Goal: Find specific fact: Find specific fact

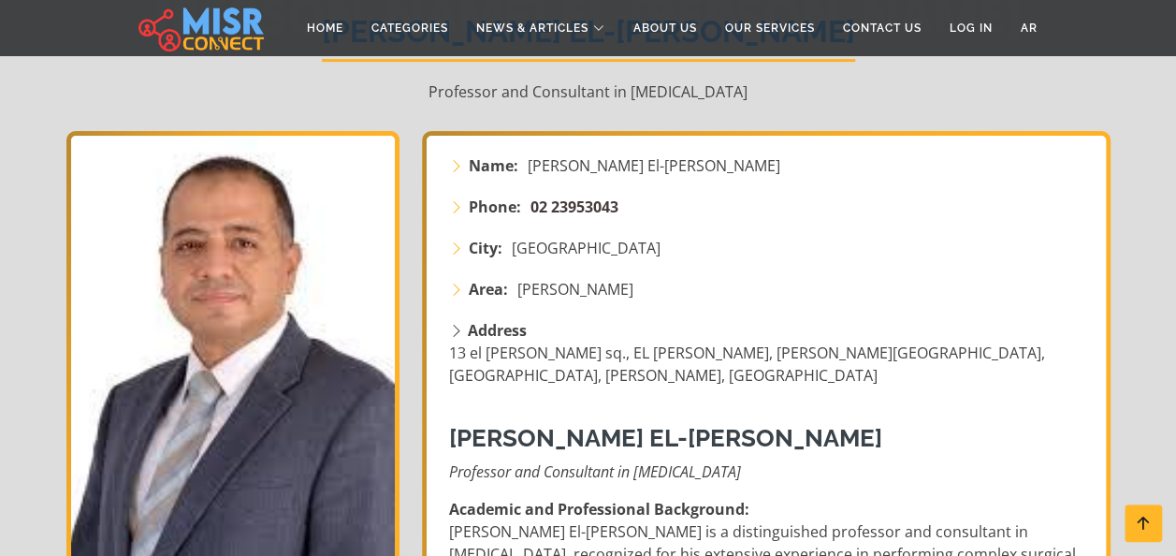
scroll to position [218, 0]
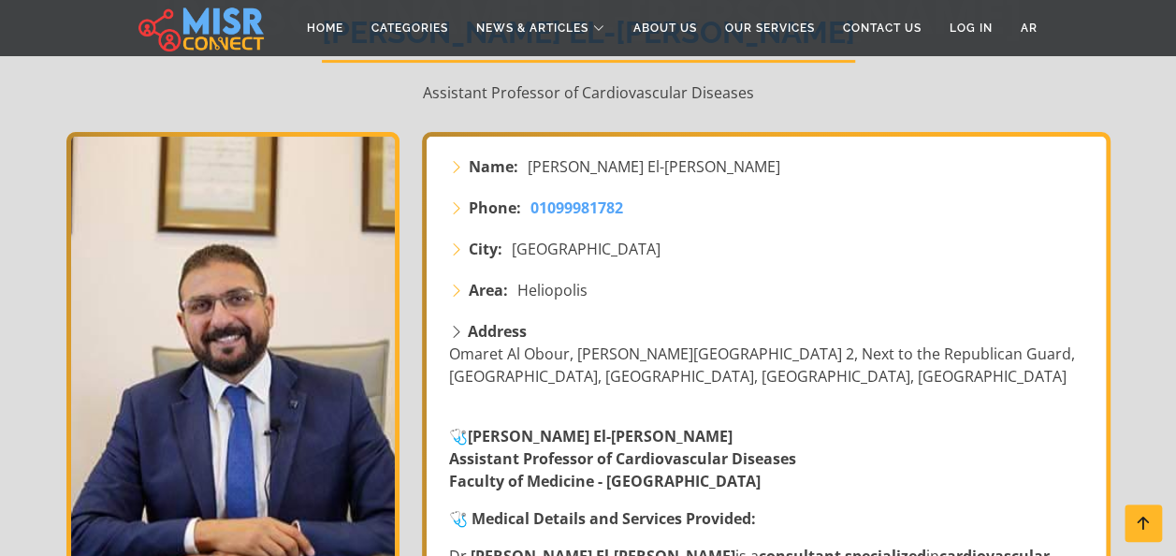
scroll to position [217, 0]
click at [532, 174] on span "[PERSON_NAME] El-[PERSON_NAME]" at bounding box center [654, 167] width 253 height 22
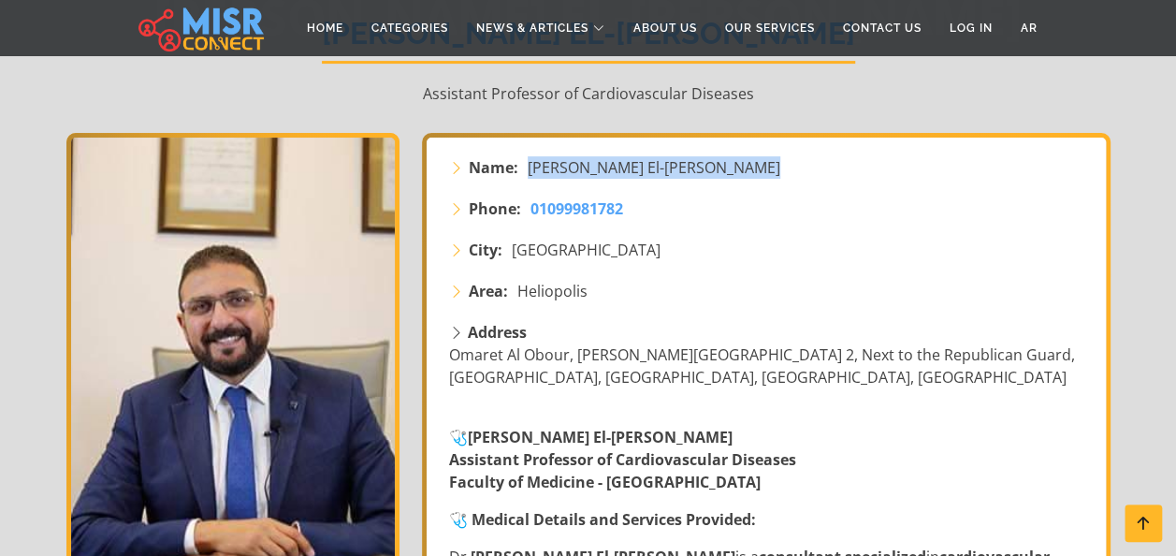
drag, startPoint x: 532, startPoint y: 174, endPoint x: 750, endPoint y: 194, distance: 218.8
click at [750, 194] on div "Name: [PERSON_NAME] El-[PERSON_NAME]" at bounding box center [768, 176] width 660 height 41
copy div "[PERSON_NAME] El-[PERSON_NAME]"
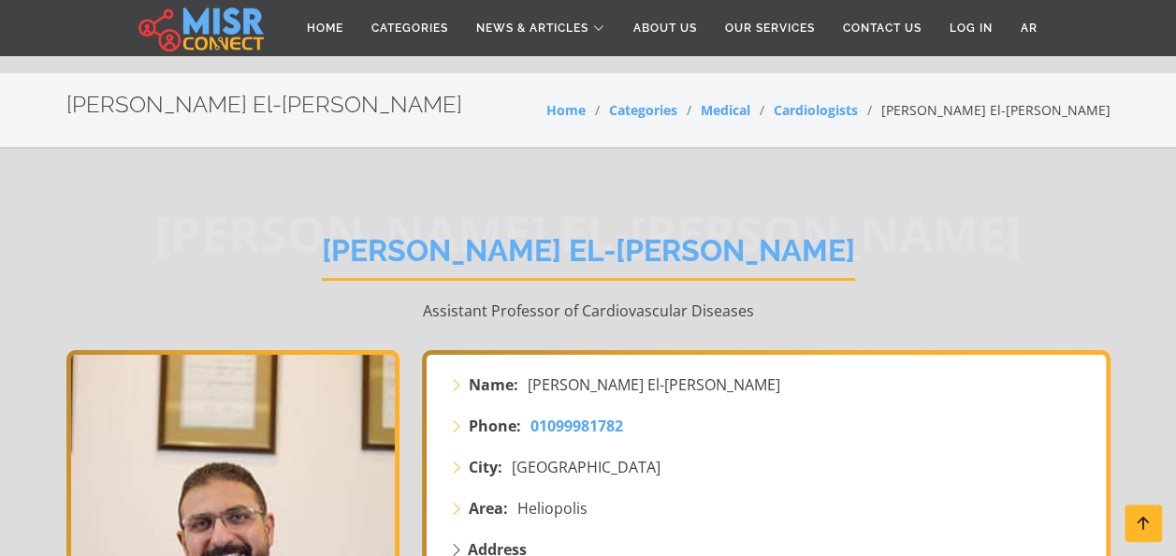
scroll to position [258, 0]
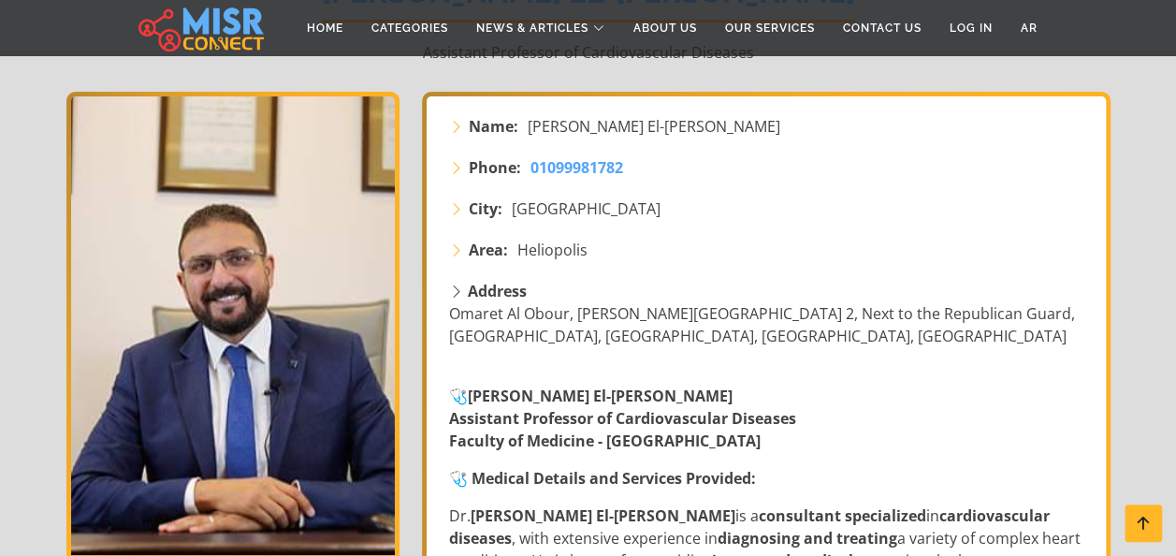
click at [547, 125] on span "[PERSON_NAME] El-[PERSON_NAME]" at bounding box center [654, 126] width 253 height 22
drag, startPoint x: 547, startPoint y: 125, endPoint x: 691, endPoint y: 138, distance: 144.6
click at [691, 138] on div "Name: Dr. Ahmed El-Sayed Youssef" at bounding box center [768, 135] width 660 height 41
drag, startPoint x: 691, startPoint y: 138, endPoint x: 685, endPoint y: 117, distance: 22.5
click at [685, 117] on span "Dr. Ahmed El-Sayed Youssef" at bounding box center [654, 126] width 253 height 22
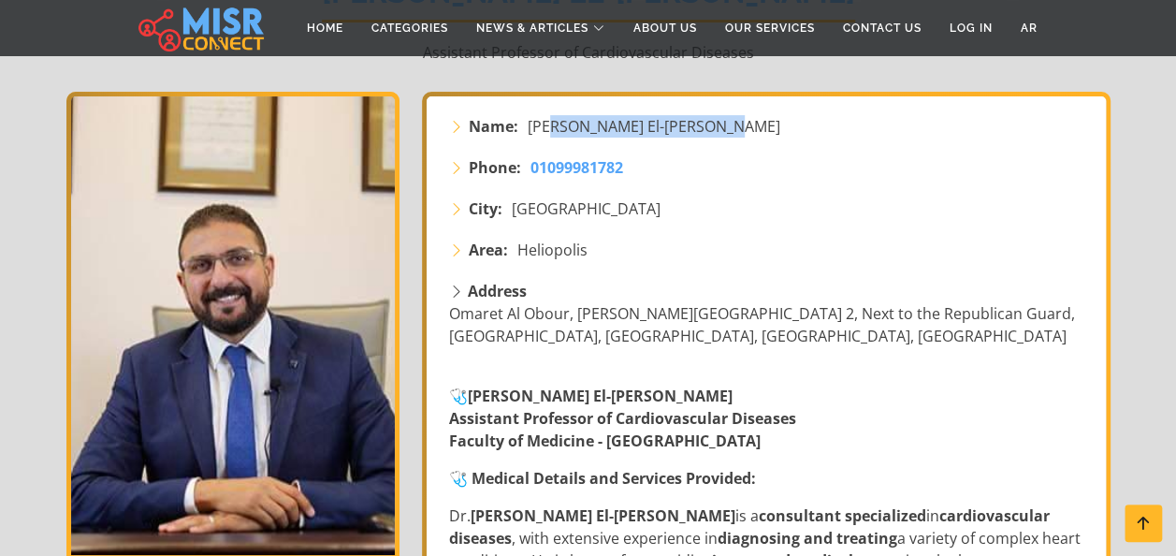
click at [685, 117] on span "Dr. Ahmed El-Sayed Youssef" at bounding box center [654, 126] width 253 height 22
drag, startPoint x: 685, startPoint y: 117, endPoint x: 674, endPoint y: 131, distance: 17.4
click at [674, 131] on span "Dr. Ahmed El-Sayed Youssef" at bounding box center [654, 126] width 253 height 22
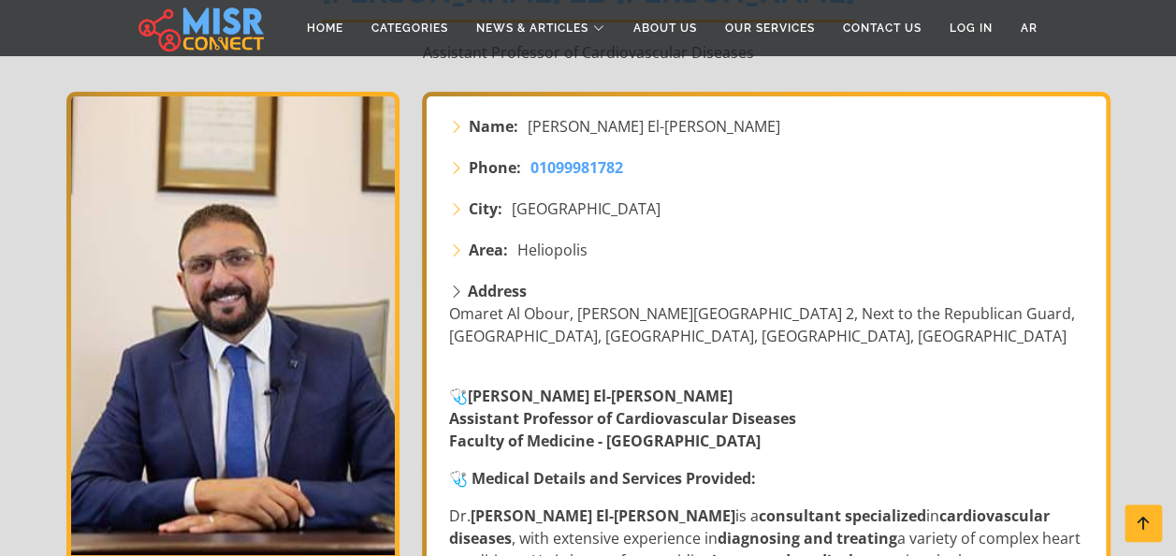
click at [674, 131] on span "Dr. Ahmed El-Sayed Youssef" at bounding box center [654, 126] width 253 height 22
copy span "Youssef"
click at [674, 131] on span "Dr. Ahmed El-Sayed Youssef" at bounding box center [654, 126] width 253 height 22
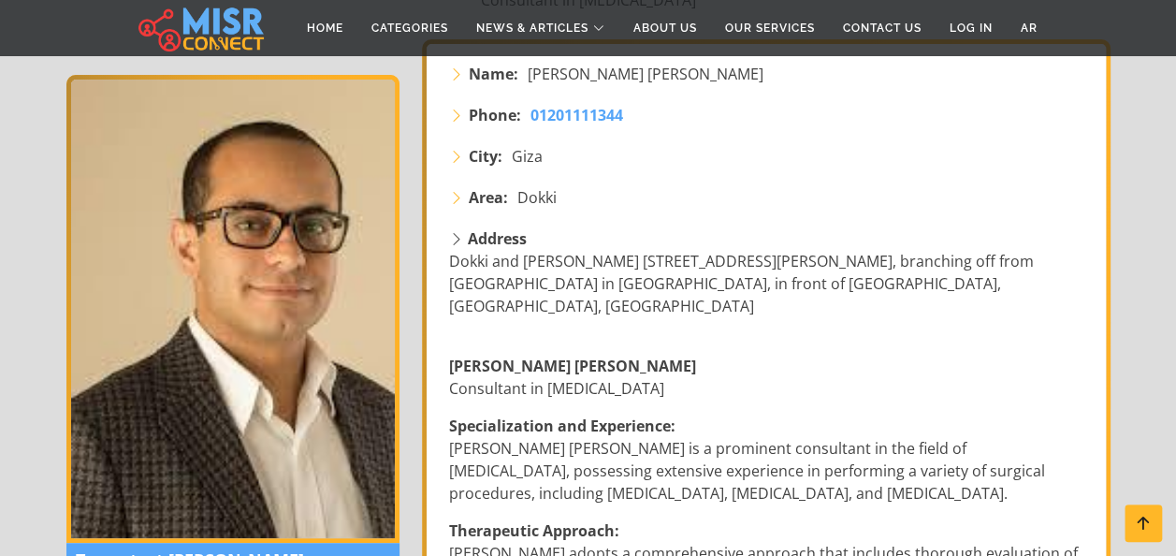
scroll to position [310, 0]
